Goal: Task Accomplishment & Management: Manage account settings

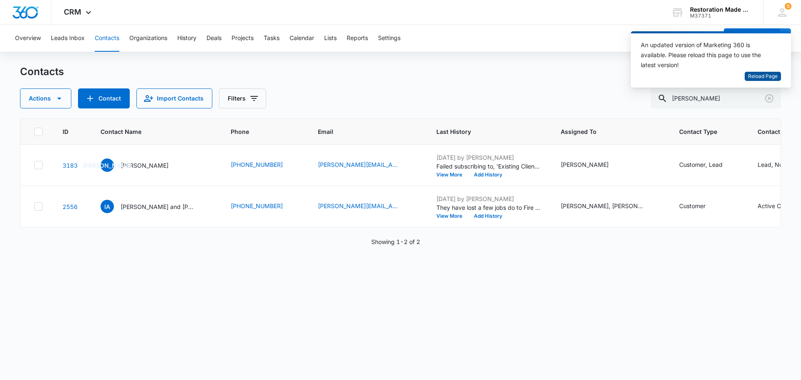
click at [762, 75] on span "Reload Page" at bounding box center [763, 77] width 30 height 8
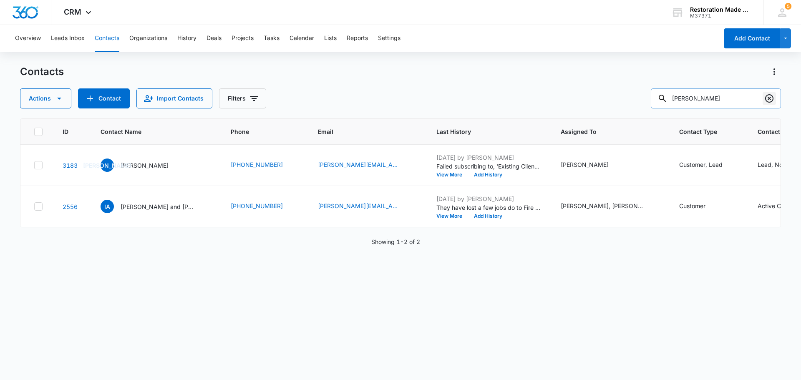
click at [769, 98] on icon "Clear" at bounding box center [769, 98] width 10 height 10
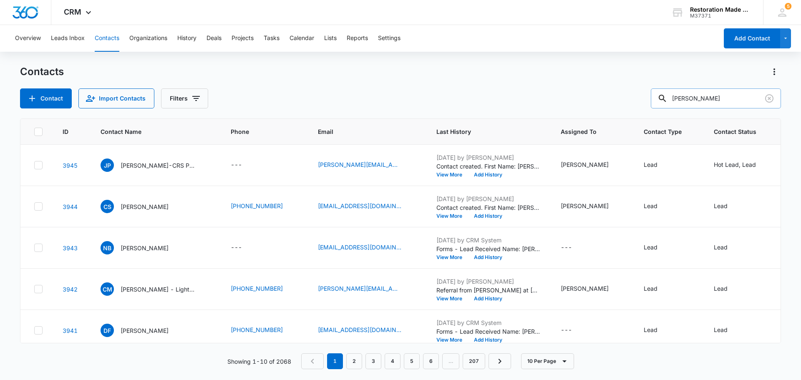
type input "[PERSON_NAME]"
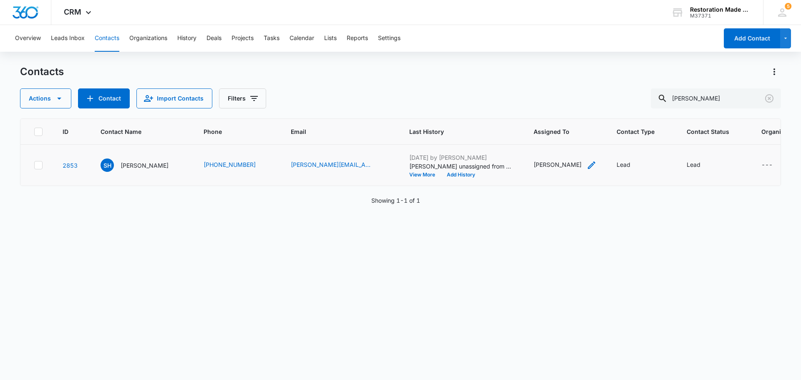
click at [586, 166] on icon "Assigned To - Staci Sargent - Select to Edit Field" at bounding box center [591, 165] width 10 height 10
click at [539, 111] on icon "Remove Staci Sargent" at bounding box center [542, 111] width 6 height 6
click at [548, 111] on div at bounding box center [545, 111] width 13 height 13
click at [533, 161] on div "[PERSON_NAME]" at bounding box center [519, 156] width 70 height 15
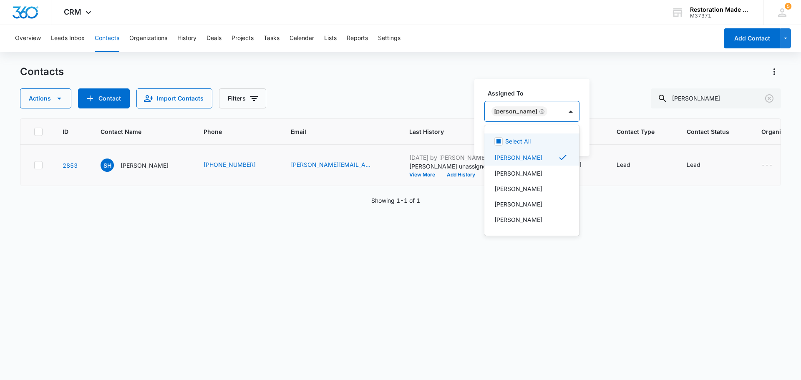
click at [567, 89] on label "Assigned To" at bounding box center [535, 93] width 95 height 9
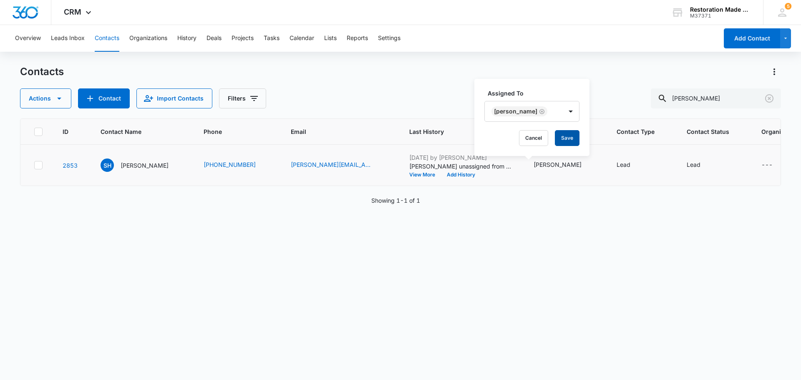
click at [569, 141] on button "Save" at bounding box center [567, 138] width 25 height 16
click at [635, 166] on icon "Contact Type - Lead - Select to Edit Field" at bounding box center [640, 165] width 10 height 10
click at [585, 111] on icon "Remove Lead" at bounding box center [587, 111] width 6 height 6
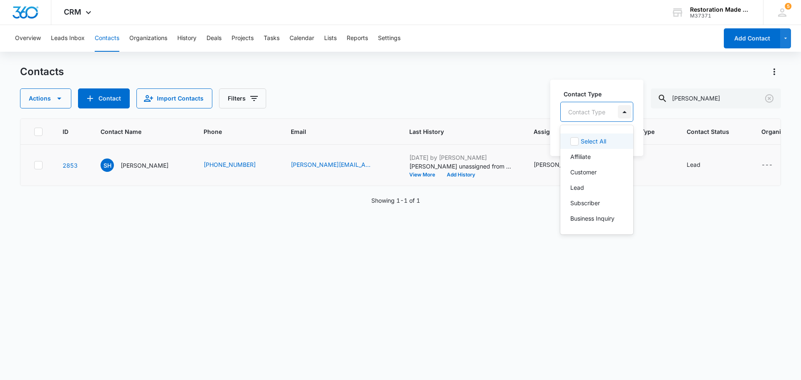
click at [625, 110] on div at bounding box center [624, 111] width 13 height 13
click at [590, 171] on p "Customer" at bounding box center [583, 172] width 26 height 9
click at [634, 86] on div "Contact Type option Customer, selected. 6 results available. Use Up and Down to…" at bounding box center [599, 117] width 99 height 77
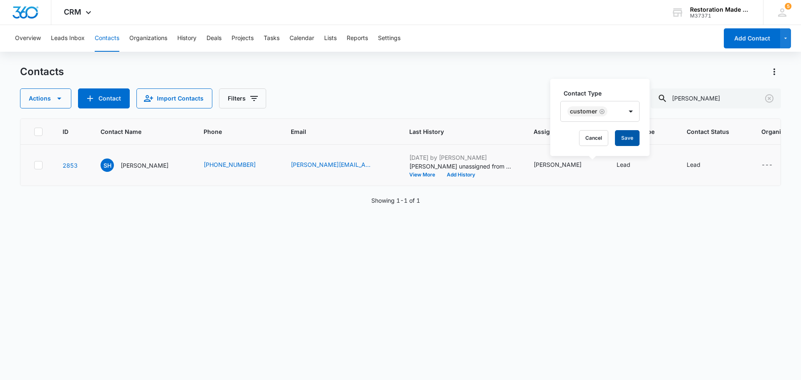
click at [621, 136] on button "Save" at bounding box center [627, 138] width 25 height 16
click at [705, 166] on icon "Contact Status - Lead - Select to Edit Field" at bounding box center [710, 165] width 10 height 10
click at [655, 110] on icon "Remove Lead" at bounding box center [656, 111] width 5 height 5
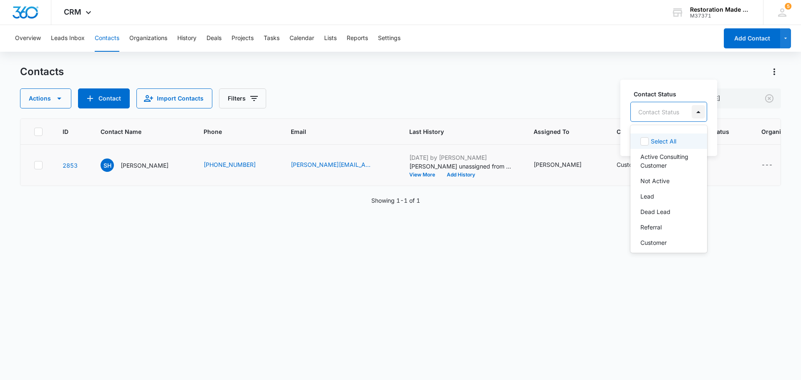
click at [696, 108] on div at bounding box center [698, 111] width 13 height 13
click at [687, 158] on p "Active Consulting Customer" at bounding box center [667, 161] width 55 height 18
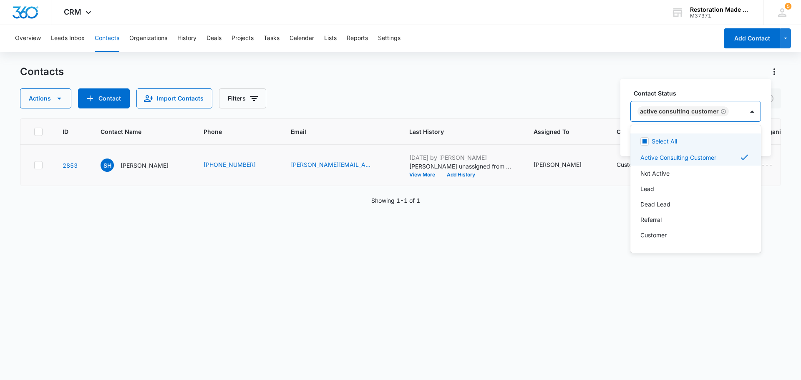
click at [745, 88] on div "Contact Status option Active Consulting Customer, selected. 14 results availabl…" at bounding box center [695, 117] width 151 height 77
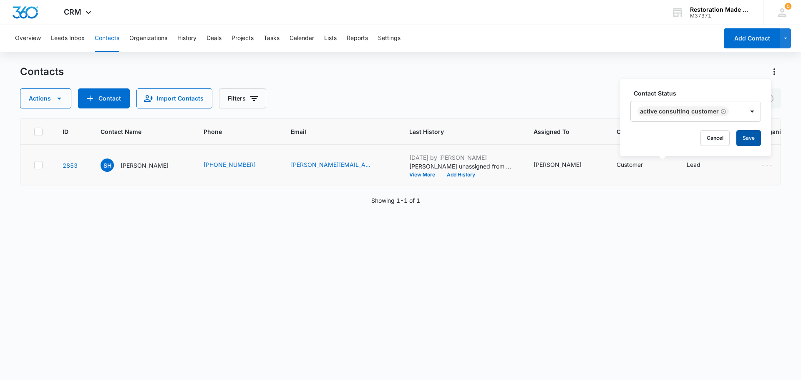
click at [746, 139] on button "Save" at bounding box center [748, 138] width 25 height 16
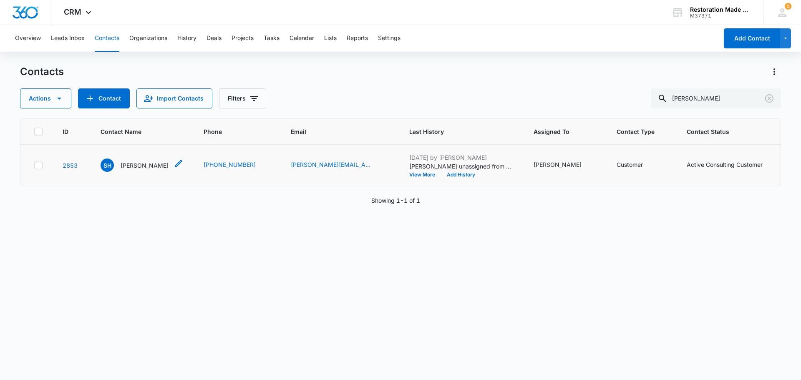
click at [133, 166] on p "[PERSON_NAME]" at bounding box center [145, 165] width 48 height 9
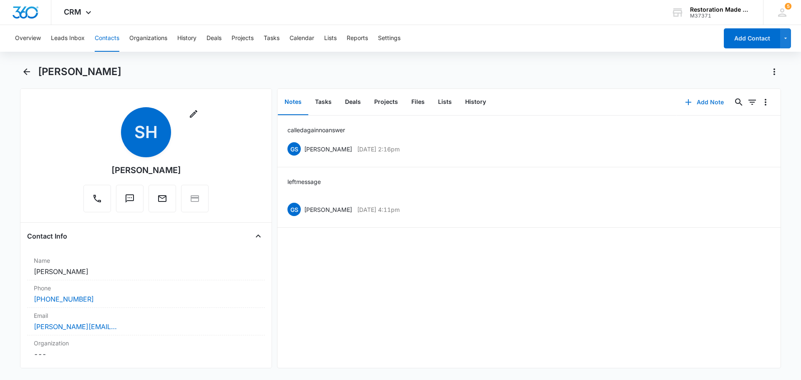
click at [696, 100] on button "Add Note" at bounding box center [704, 102] width 55 height 20
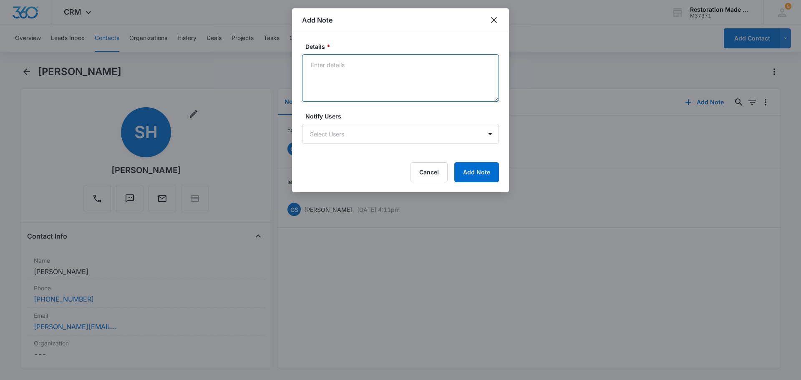
click at [377, 69] on textarea "Details *" at bounding box center [400, 78] width 197 height 48
click at [356, 67] on textarea "signing up $500 for 2 months then $1000" at bounding box center [400, 78] width 197 height 48
type textarea "signing up $500 per month for 2 months then $1000"
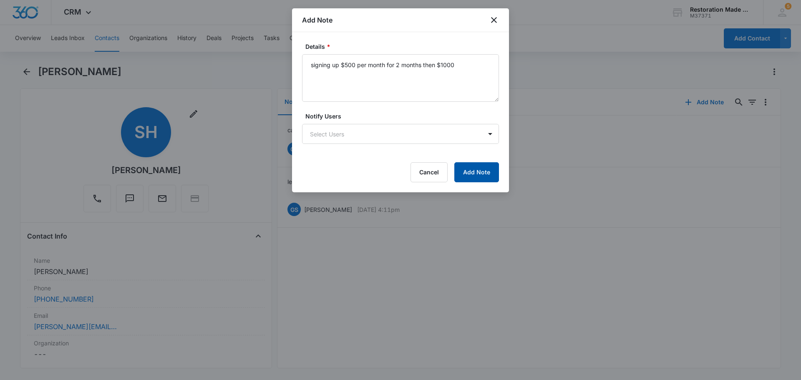
click at [493, 176] on button "Add Note" at bounding box center [476, 172] width 45 height 20
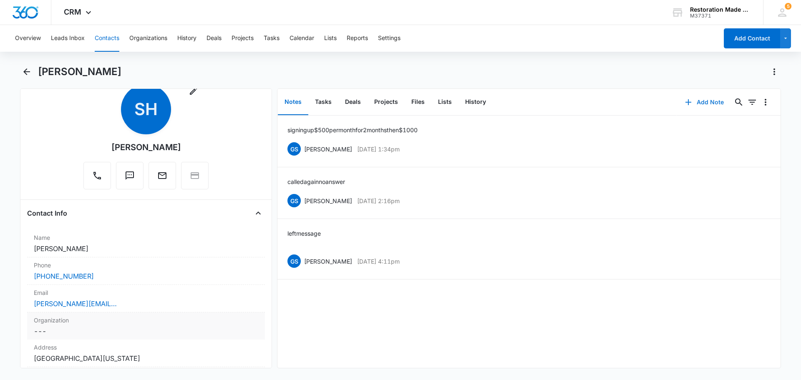
scroll to position [42, 0]
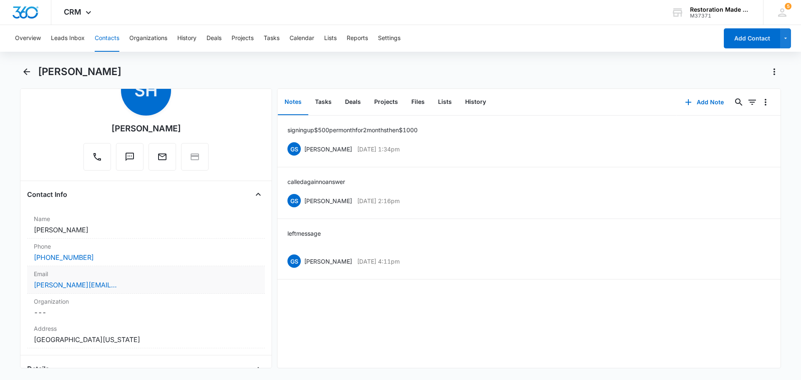
click at [121, 287] on div "[PERSON_NAME][EMAIL_ADDRESS][DOMAIN_NAME]" at bounding box center [146, 285] width 224 height 10
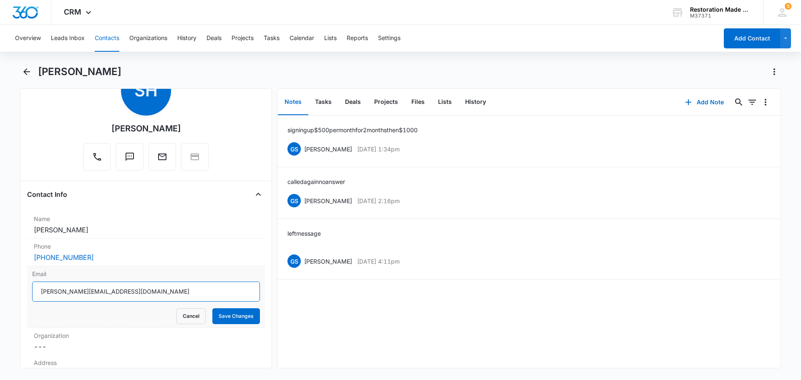
drag, startPoint x: 40, startPoint y: 289, endPoint x: 114, endPoint y: 287, distance: 73.4
click at [114, 287] on input "[PERSON_NAME][EMAIL_ADDRESS][DOMAIN_NAME]" at bounding box center [146, 292] width 228 height 20
click at [67, 17] on div "CRM Apps Reputation Websites Forms CRM Email Social Payments Content Ads Intell…" at bounding box center [78, 12] width 55 height 25
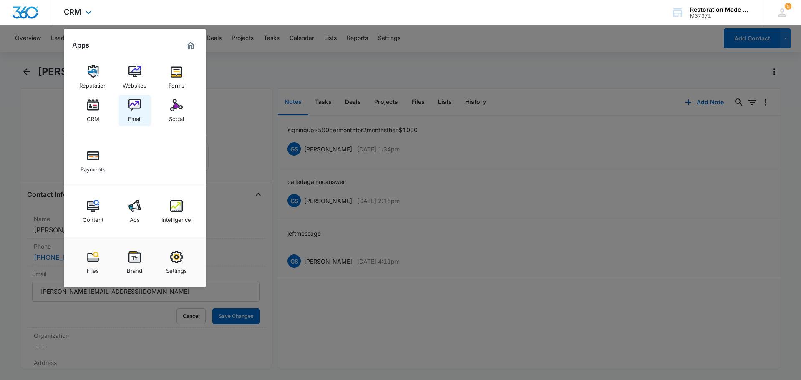
click at [141, 115] on div "Email" at bounding box center [134, 116] width 13 height 11
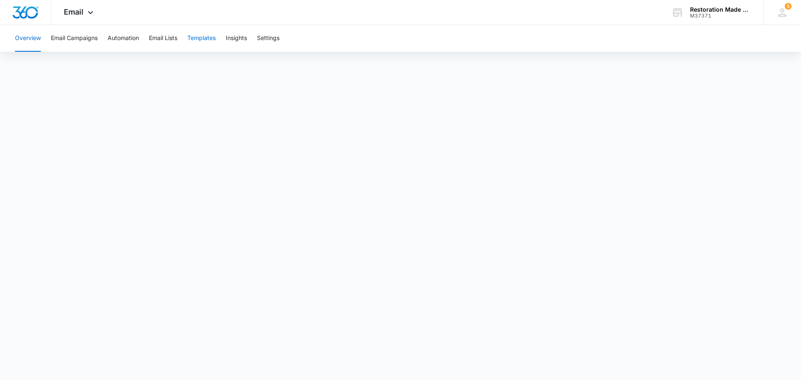
click at [204, 37] on button "Templates" at bounding box center [201, 38] width 28 height 27
